Goal: Information Seeking & Learning: Learn about a topic

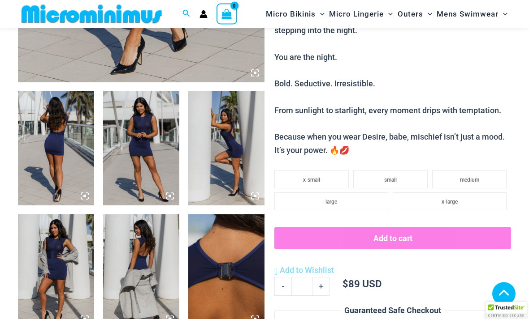
scroll to position [342, 0]
click at [57, 152] on img at bounding box center [56, 148] width 76 height 114
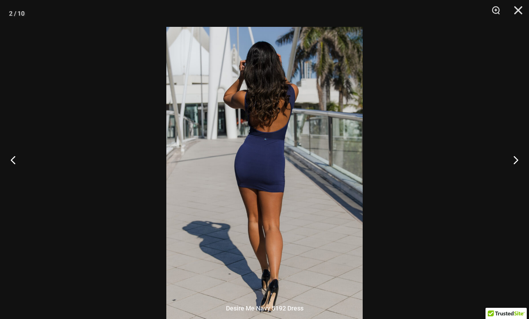
click at [508, 181] on button "Next" at bounding box center [512, 160] width 34 height 45
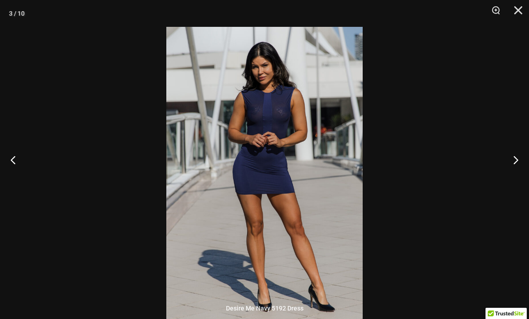
click at [509, 181] on button "Next" at bounding box center [512, 160] width 34 height 45
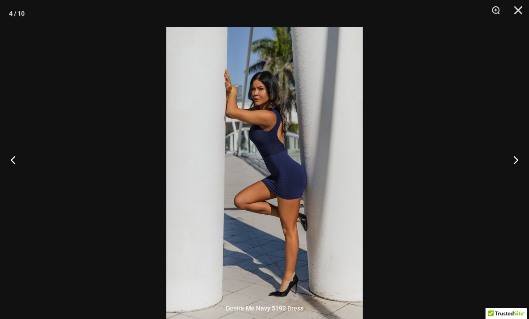
click at [508, 182] on button "Next" at bounding box center [512, 160] width 34 height 45
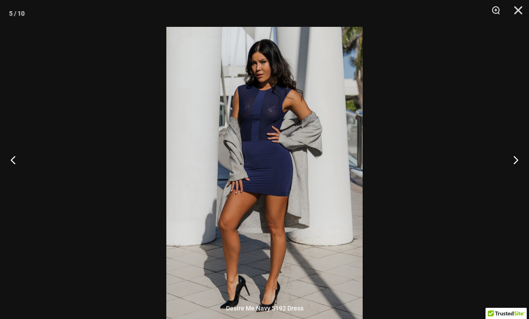
click at [505, 182] on button "Next" at bounding box center [512, 160] width 34 height 45
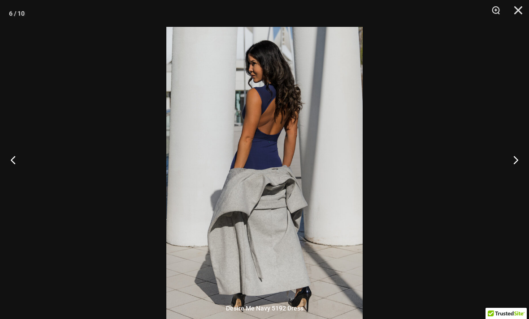
click at [507, 182] on button "Next" at bounding box center [512, 160] width 34 height 45
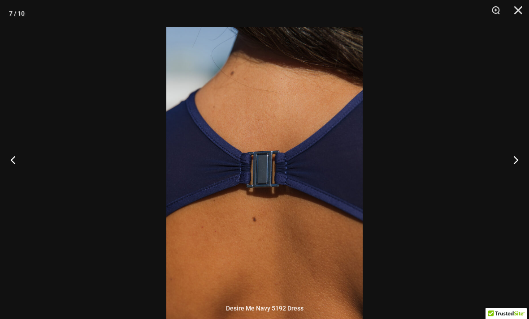
click at [504, 182] on button "Next" at bounding box center [512, 160] width 34 height 45
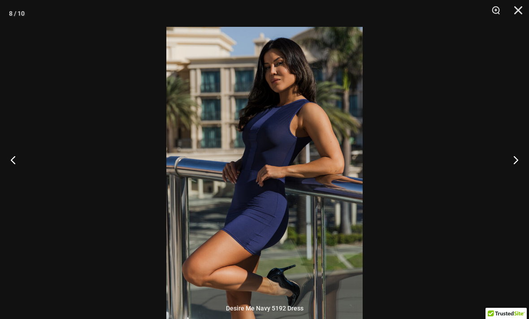
click at [503, 10] on button "Zoom" at bounding box center [492, 13] width 22 height 27
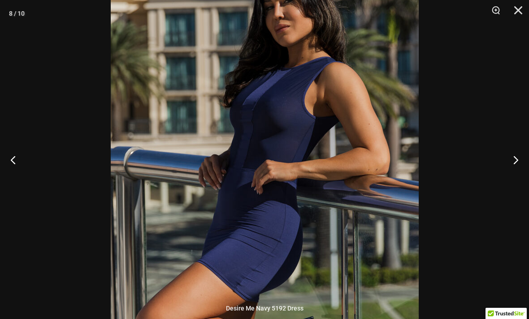
click at [511, 176] on button "Next" at bounding box center [512, 160] width 34 height 45
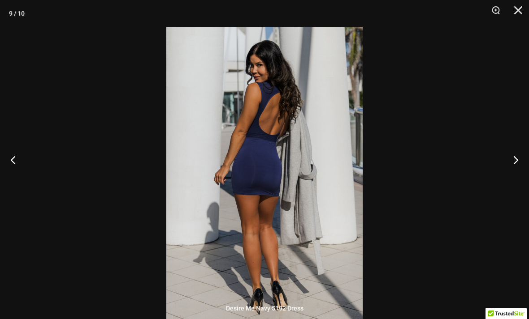
click at [519, 15] on button "Close" at bounding box center [515, 13] width 22 height 27
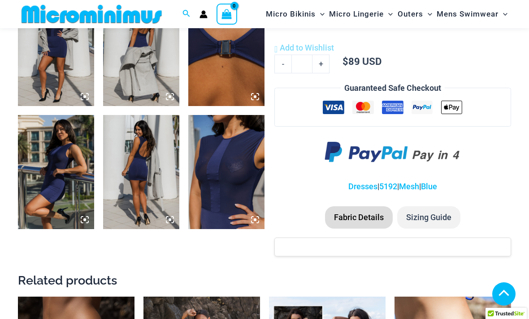
scroll to position [564, 0]
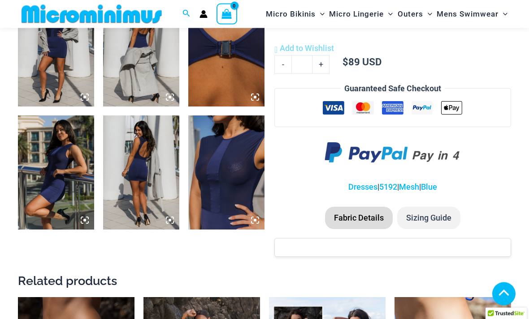
click at [223, 155] on img at bounding box center [226, 173] width 76 height 114
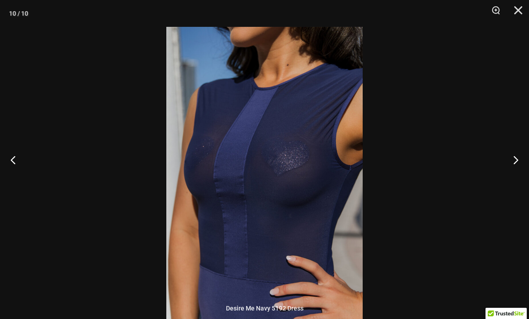
click at [516, 10] on button "Close" at bounding box center [515, 13] width 22 height 27
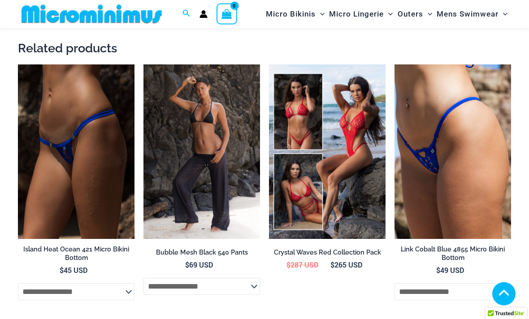
scroll to position [797, 0]
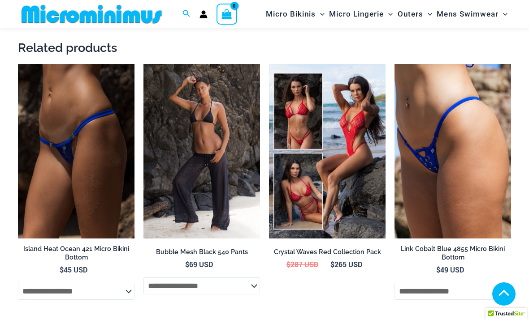
click at [143, 64] on img at bounding box center [143, 64] width 0 height 0
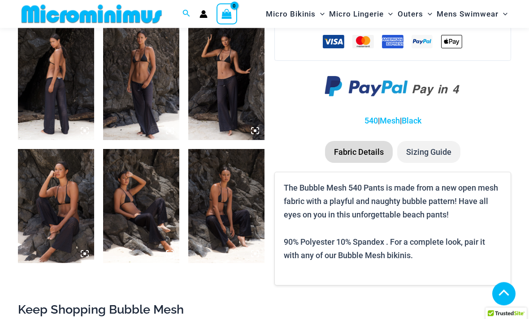
scroll to position [405, 0]
